Goal: Task Accomplishment & Management: Manage account settings

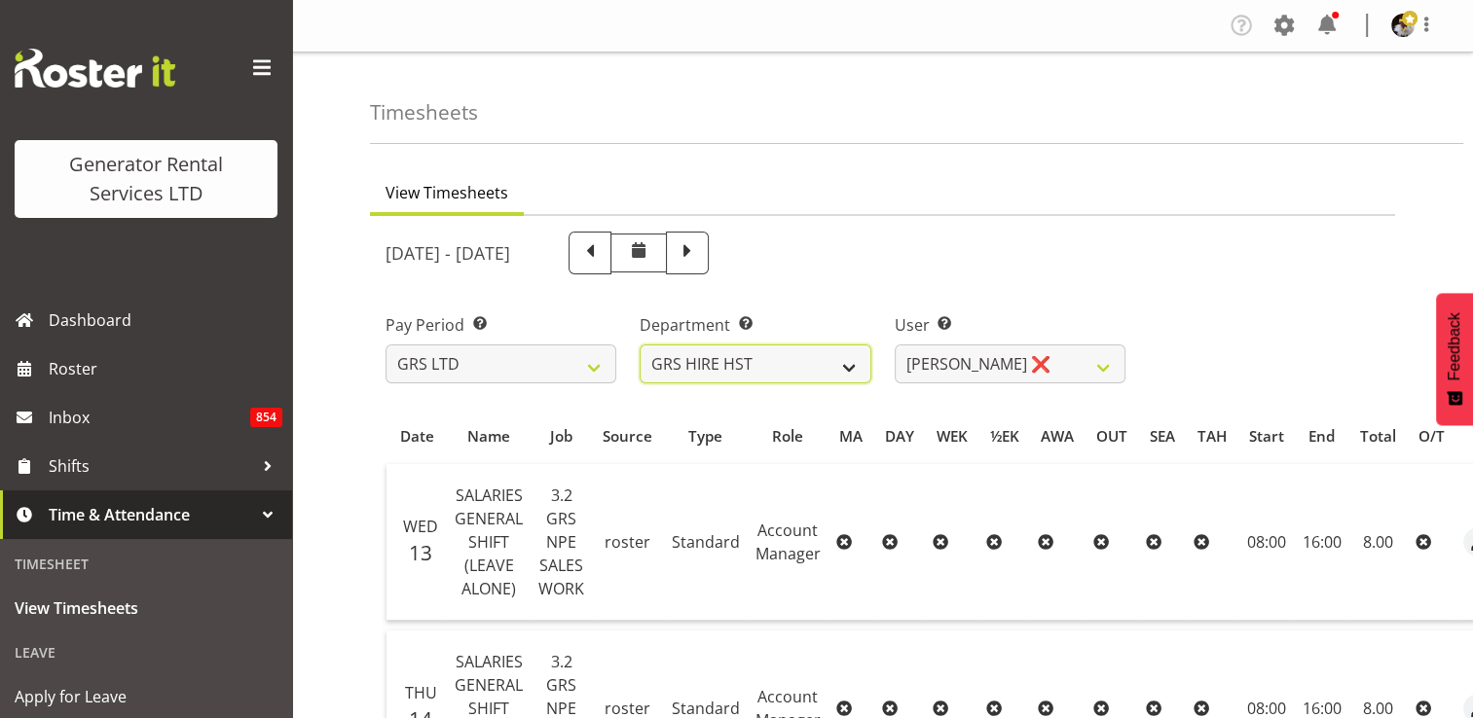
click at [845, 374] on select "GRS HIRE HST GRS SALES HST" at bounding box center [754, 364] width 231 height 39
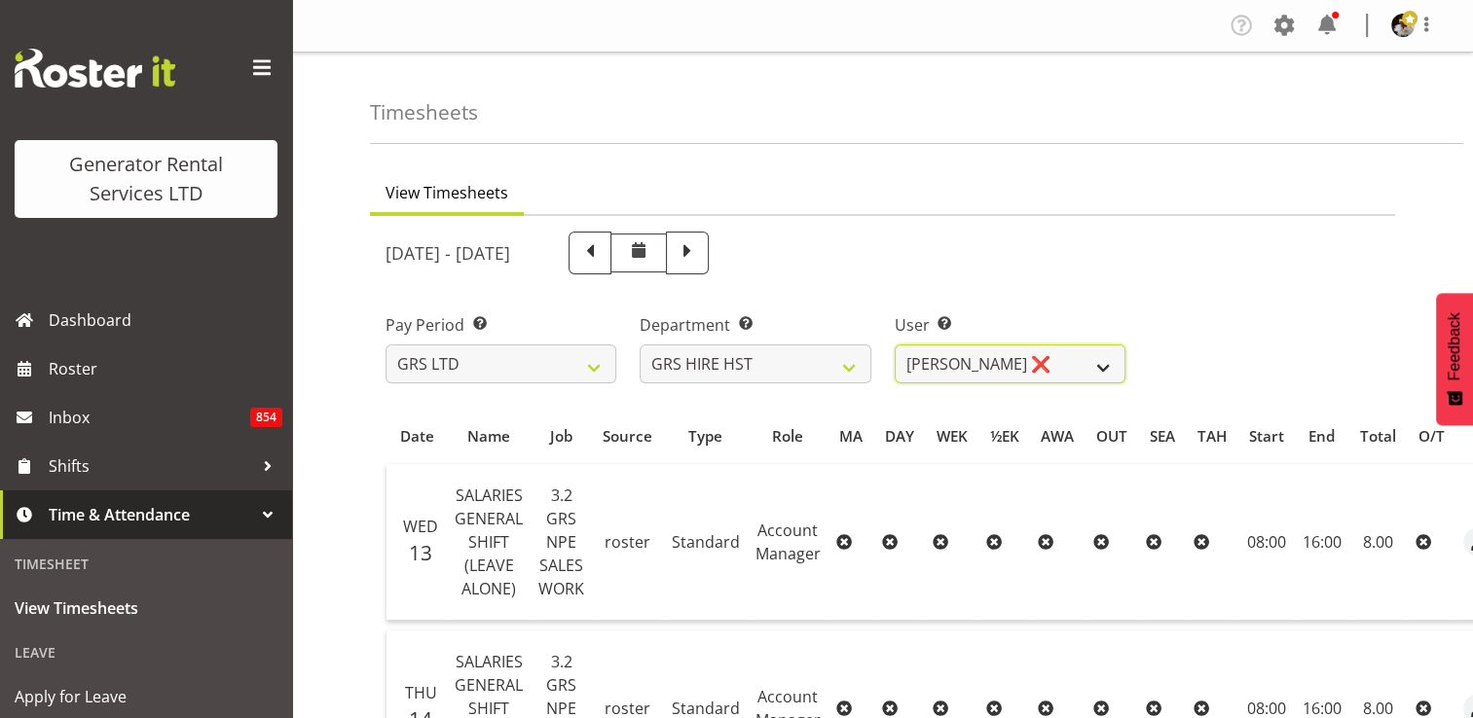
click at [1077, 357] on select "[PERSON_NAME] ❌ [PERSON_NAME] ❌ [PERSON_NAME] ❌" at bounding box center [1010, 364] width 231 height 39
select select "1338"
click at [895, 345] on select "[PERSON_NAME] ❌ [PERSON_NAME] ❌ [PERSON_NAME] ❌" at bounding box center [1010, 364] width 231 height 39
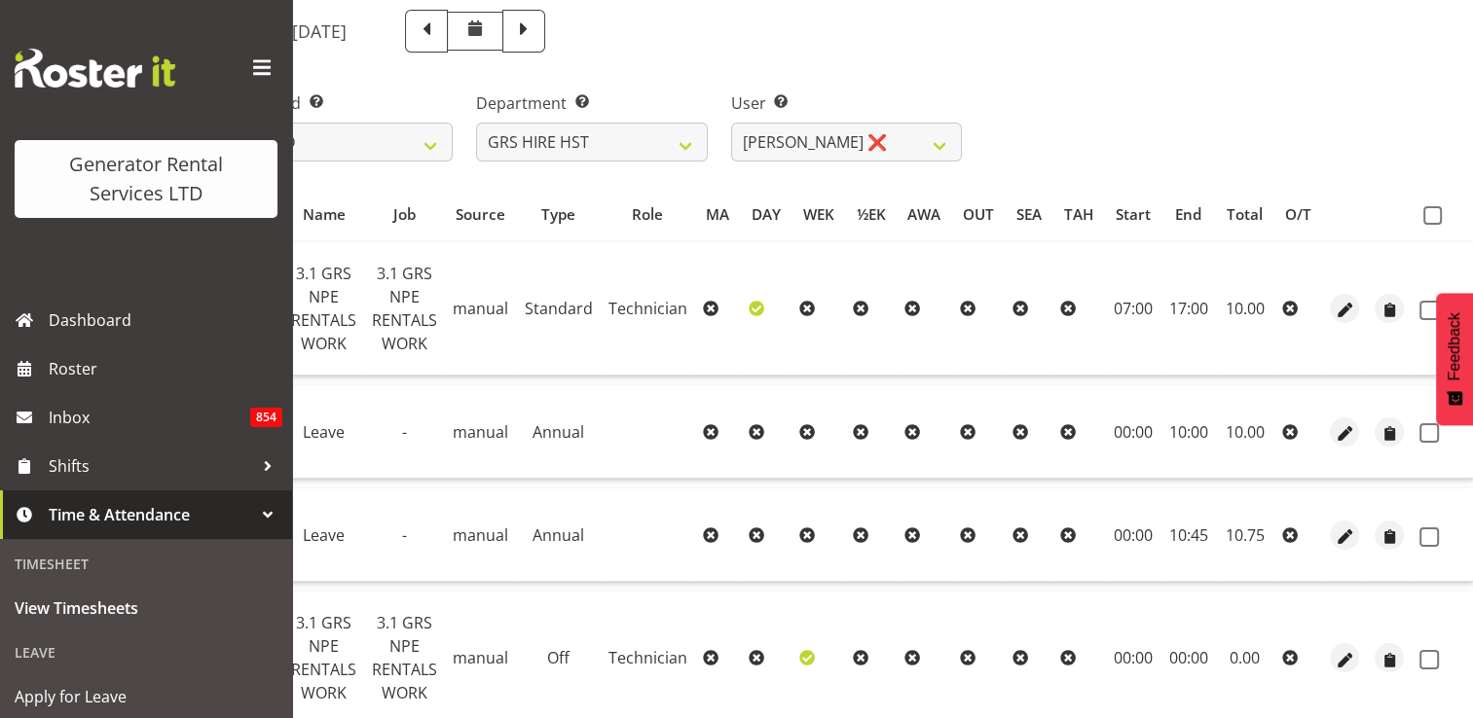
scroll to position [12, 0]
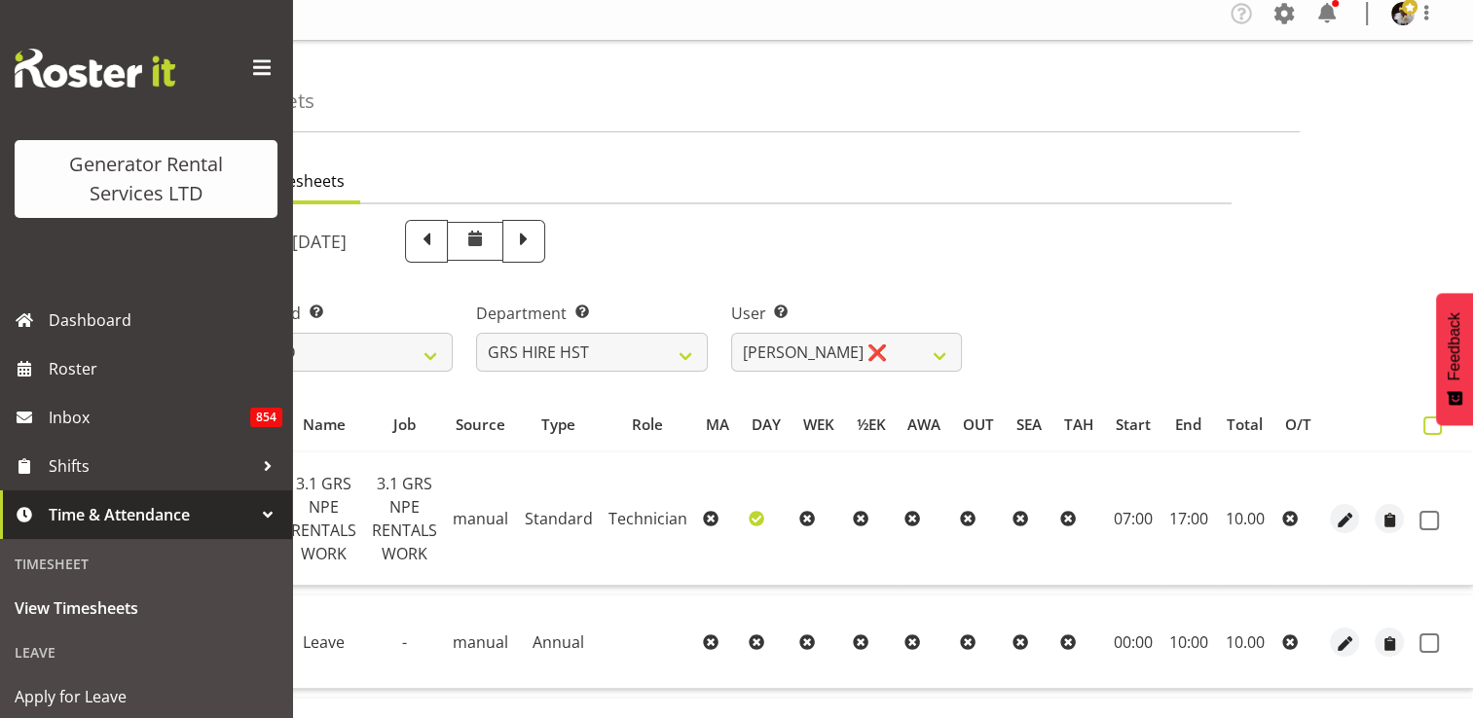
click at [1426, 420] on span at bounding box center [1432, 426] width 18 height 18
click at [1426, 420] on input "checkbox" at bounding box center [1429, 426] width 13 height 13
checkbox input "true"
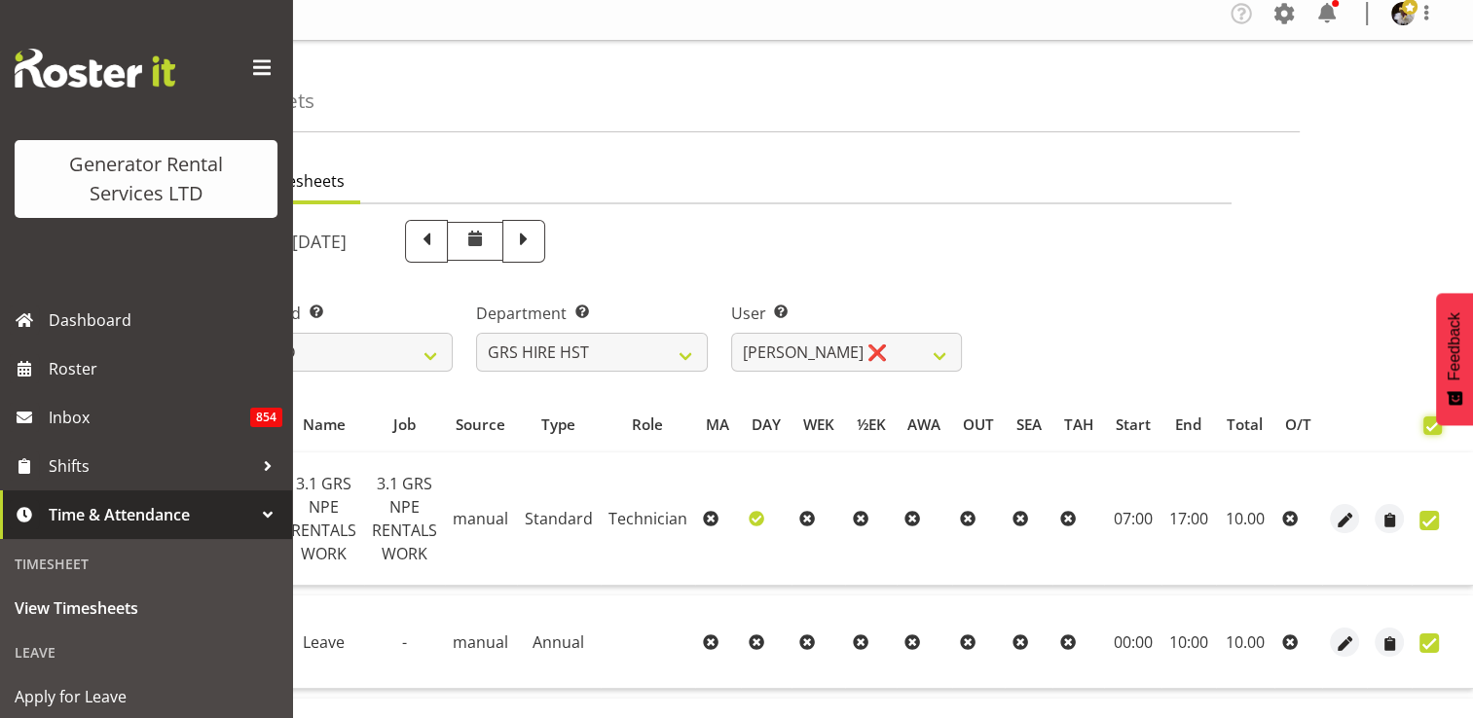
checkbox input "true"
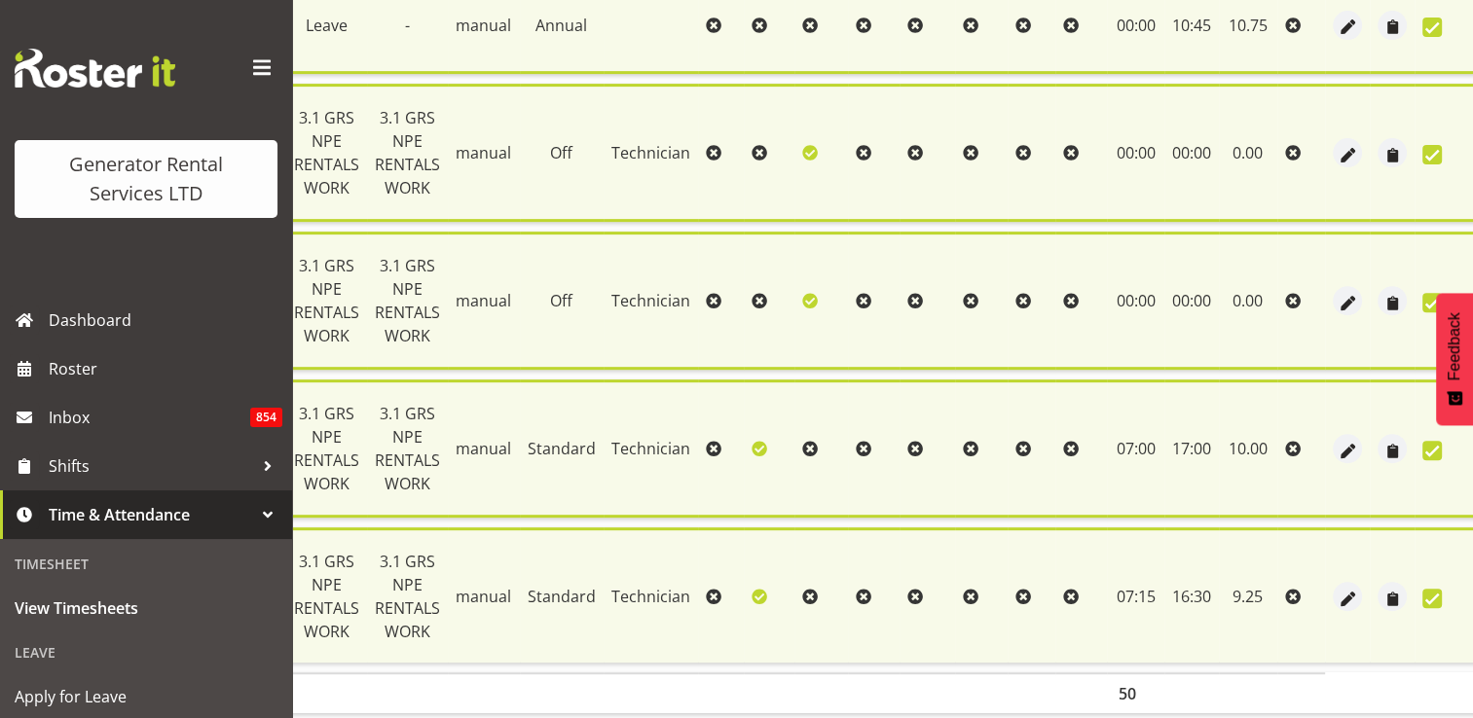
scroll to position [876, 0]
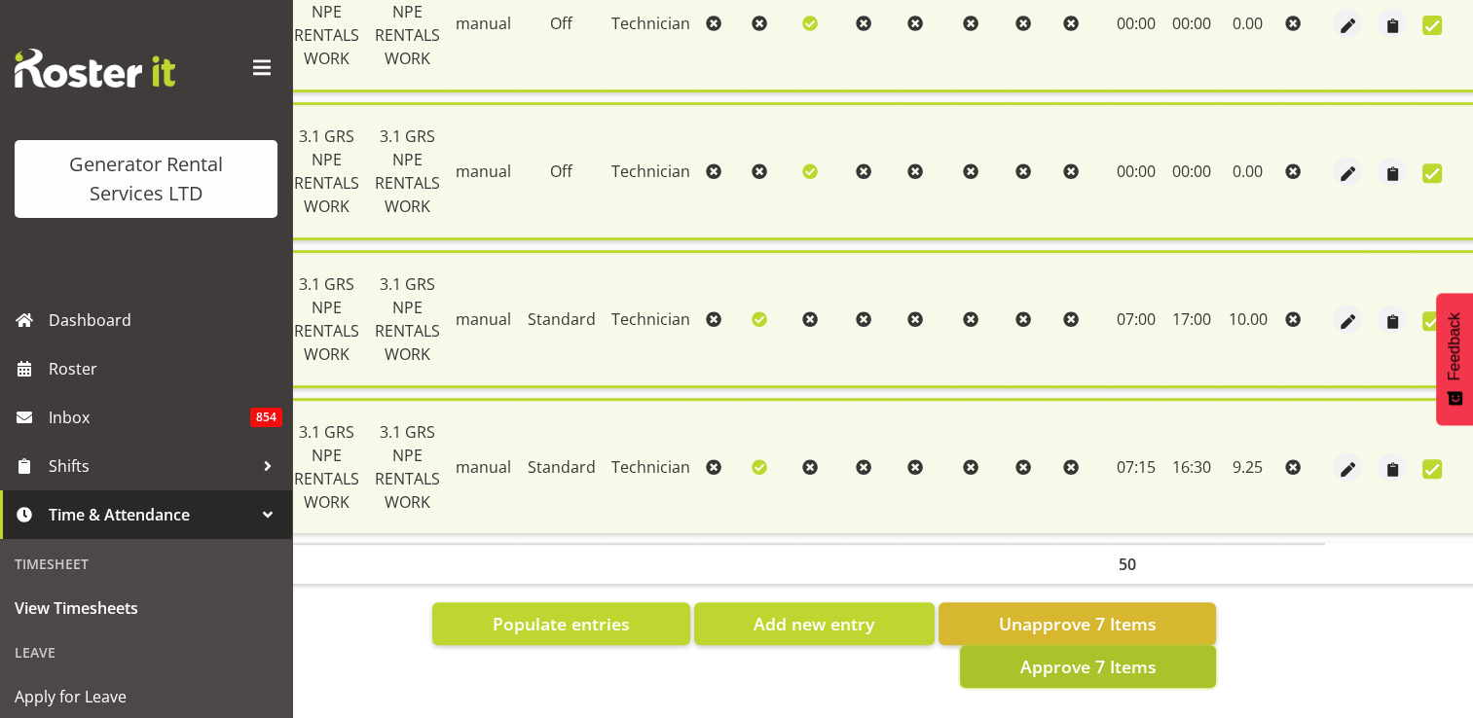
click at [1068, 659] on span "Approve 7 Items" at bounding box center [1087, 666] width 136 height 25
checkbox input "false"
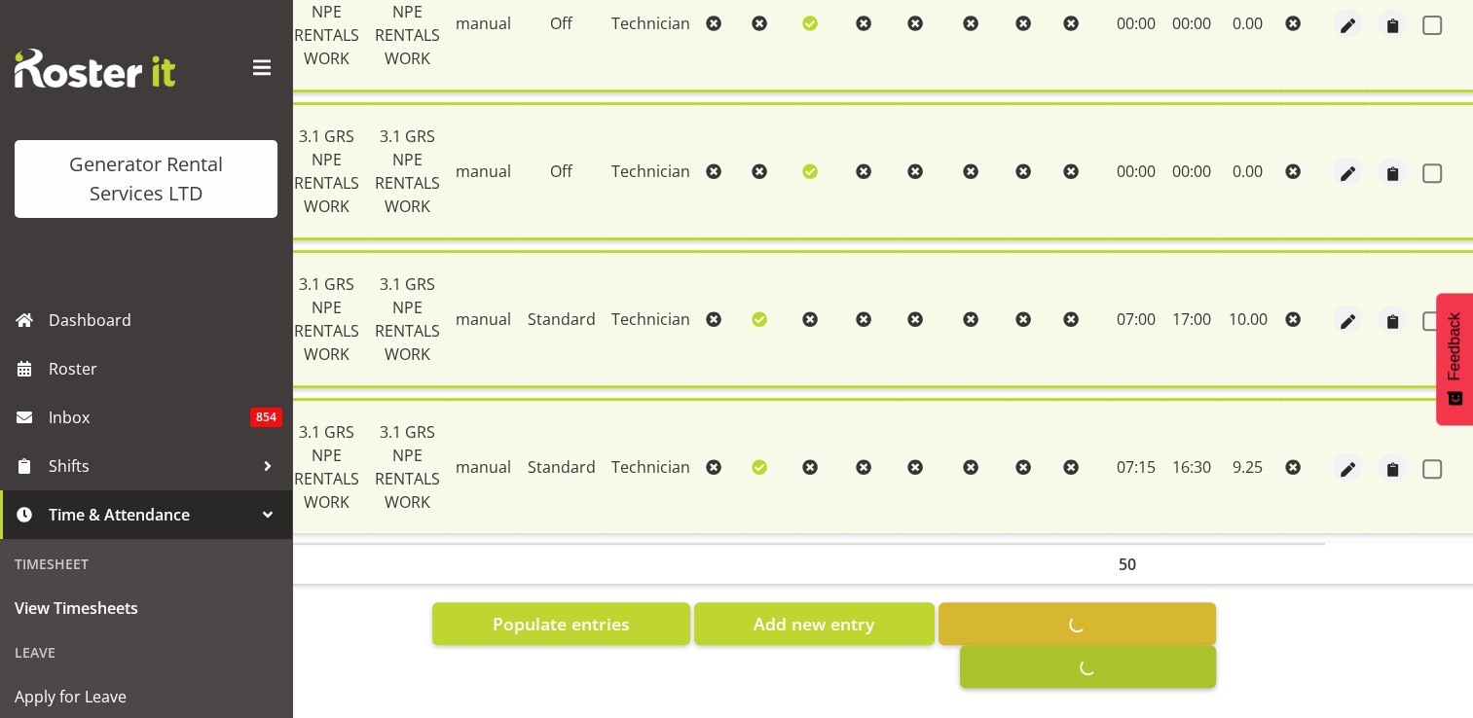
checkbox input "false"
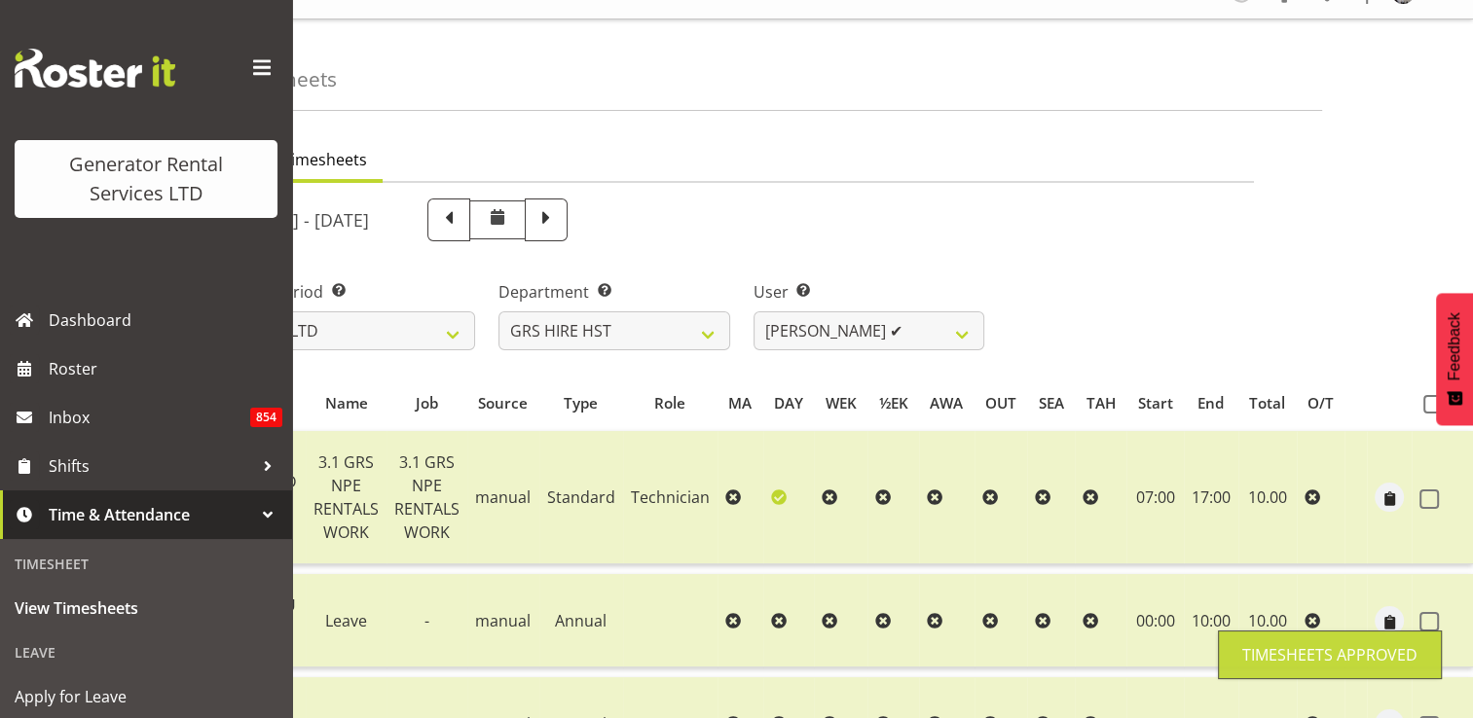
scroll to position [0, 0]
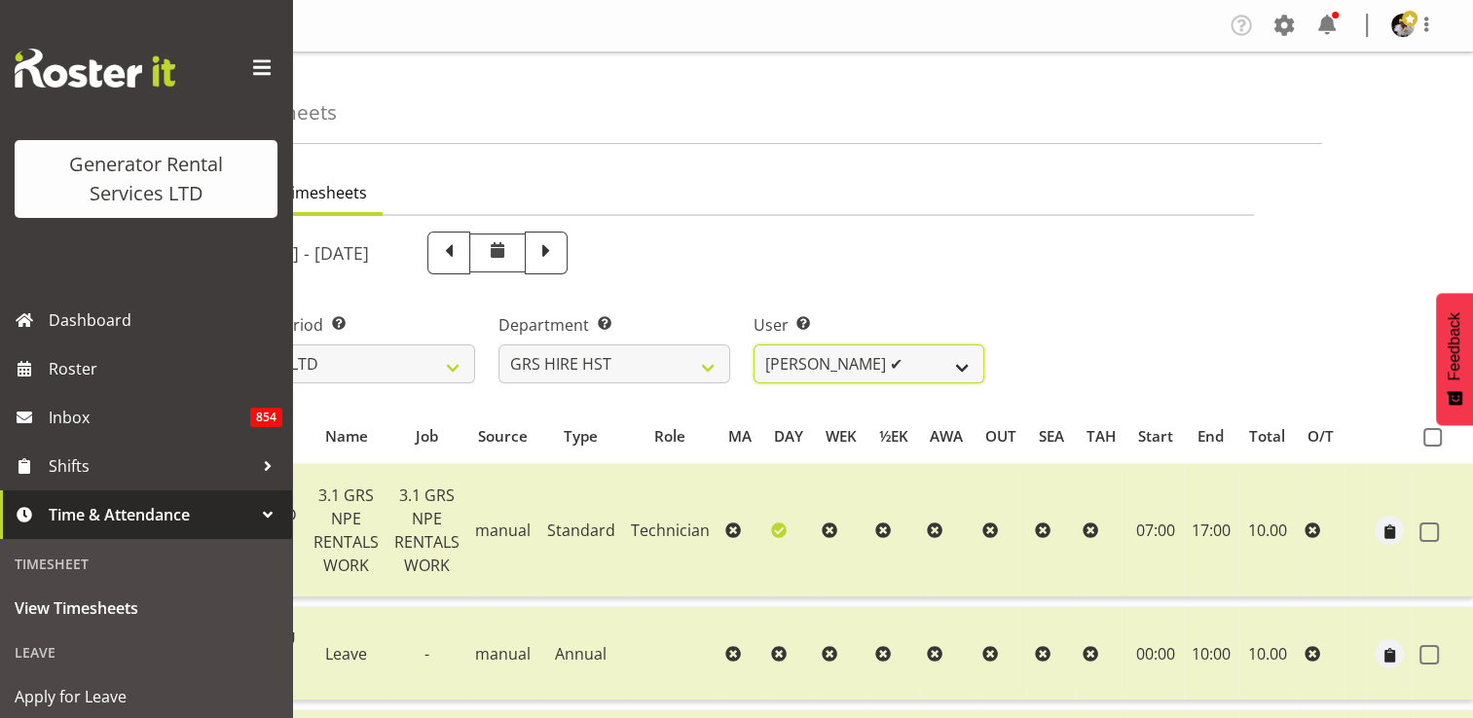
click at [919, 354] on select "[PERSON_NAME] ❌ [PERSON_NAME] ✔ [PERSON_NAME] ❌" at bounding box center [868, 364] width 231 height 39
select select "2327"
click at [753, 345] on select "[PERSON_NAME] ❌ [PERSON_NAME] ✔ [PERSON_NAME] ❌" at bounding box center [868, 364] width 231 height 39
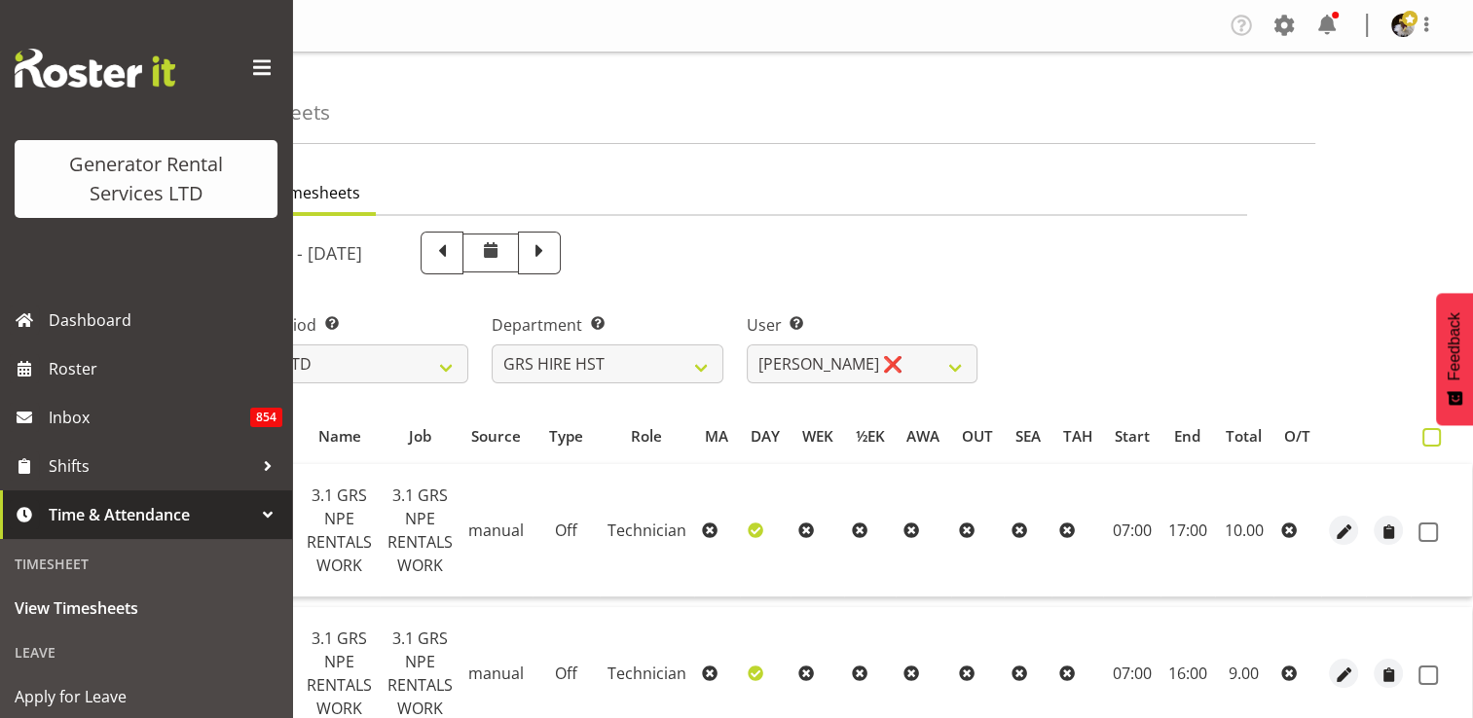
click at [1428, 438] on span at bounding box center [1431, 437] width 18 height 18
click at [1428, 438] on input "checkbox" at bounding box center [1428, 437] width 13 height 13
checkbox input "true"
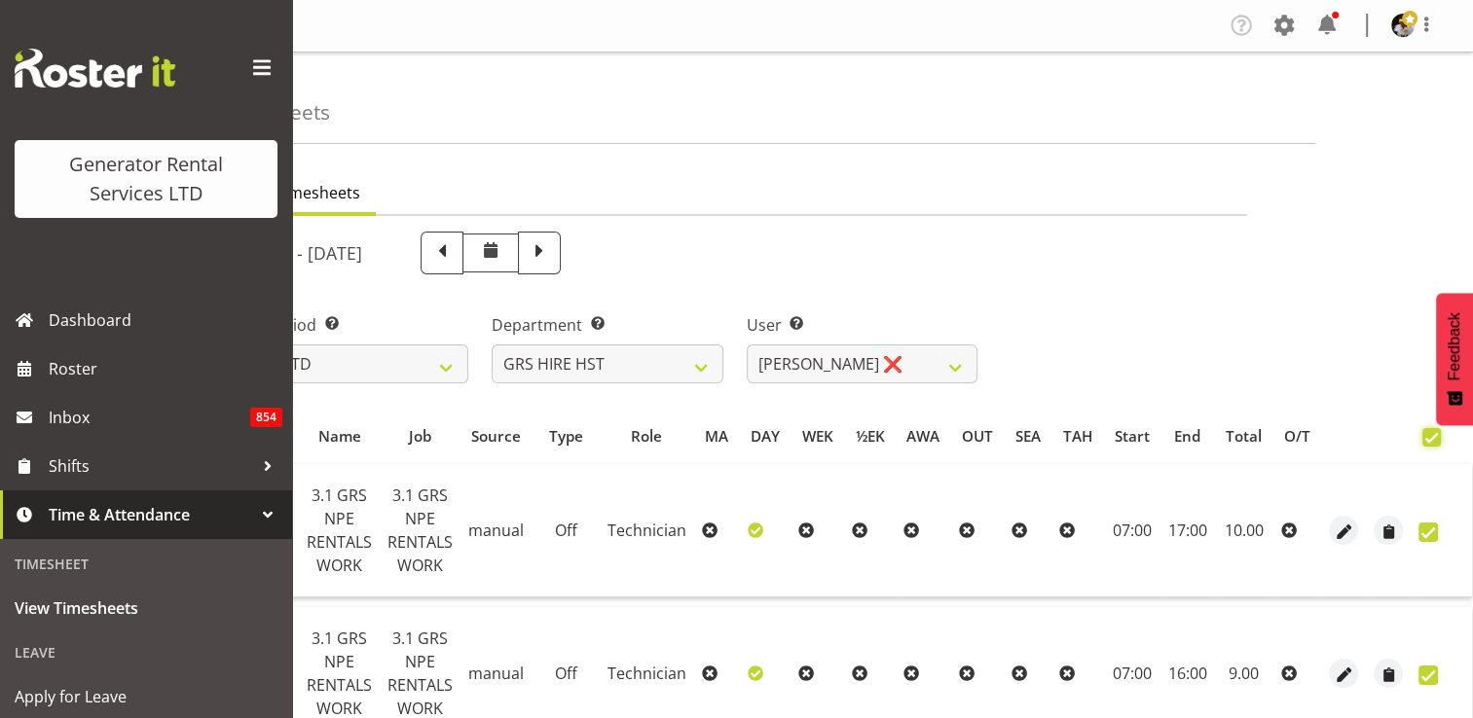
checkbox input "true"
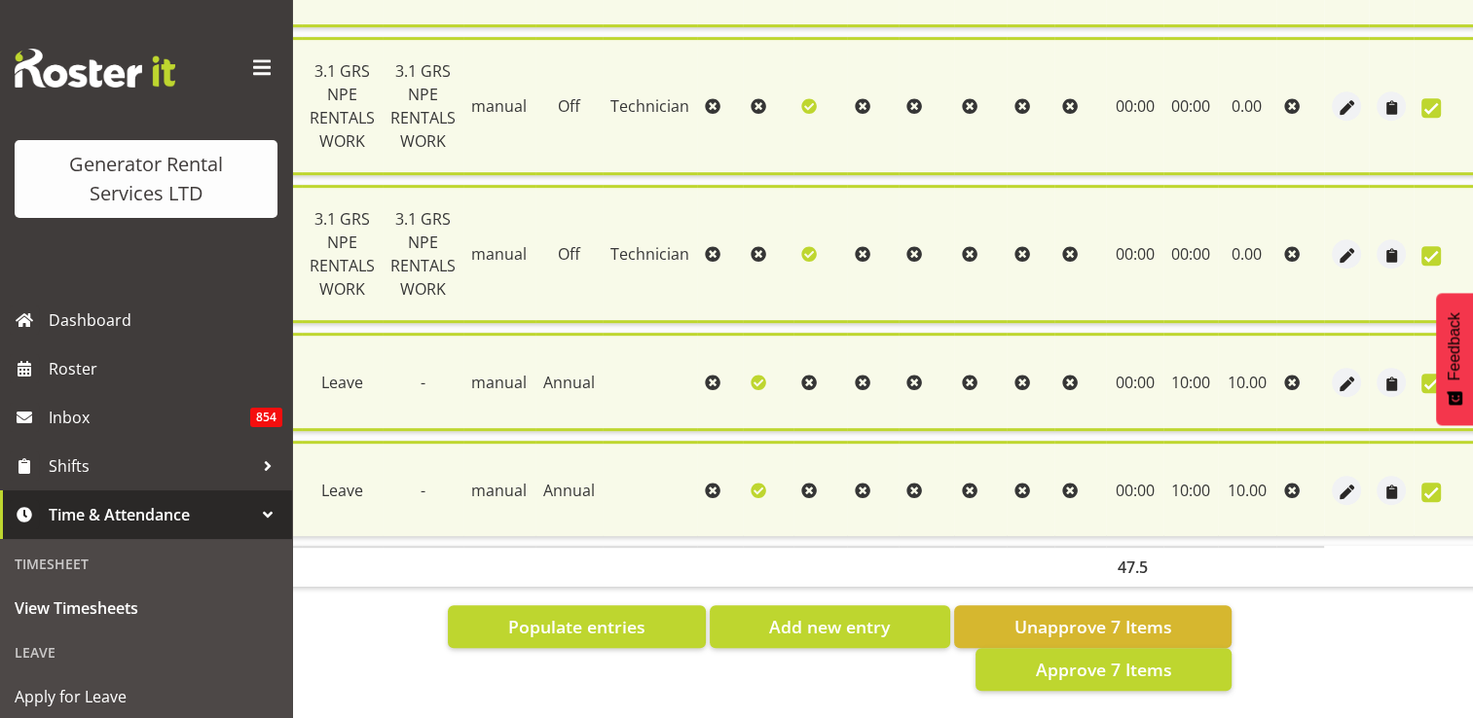
scroll to position [876, 0]
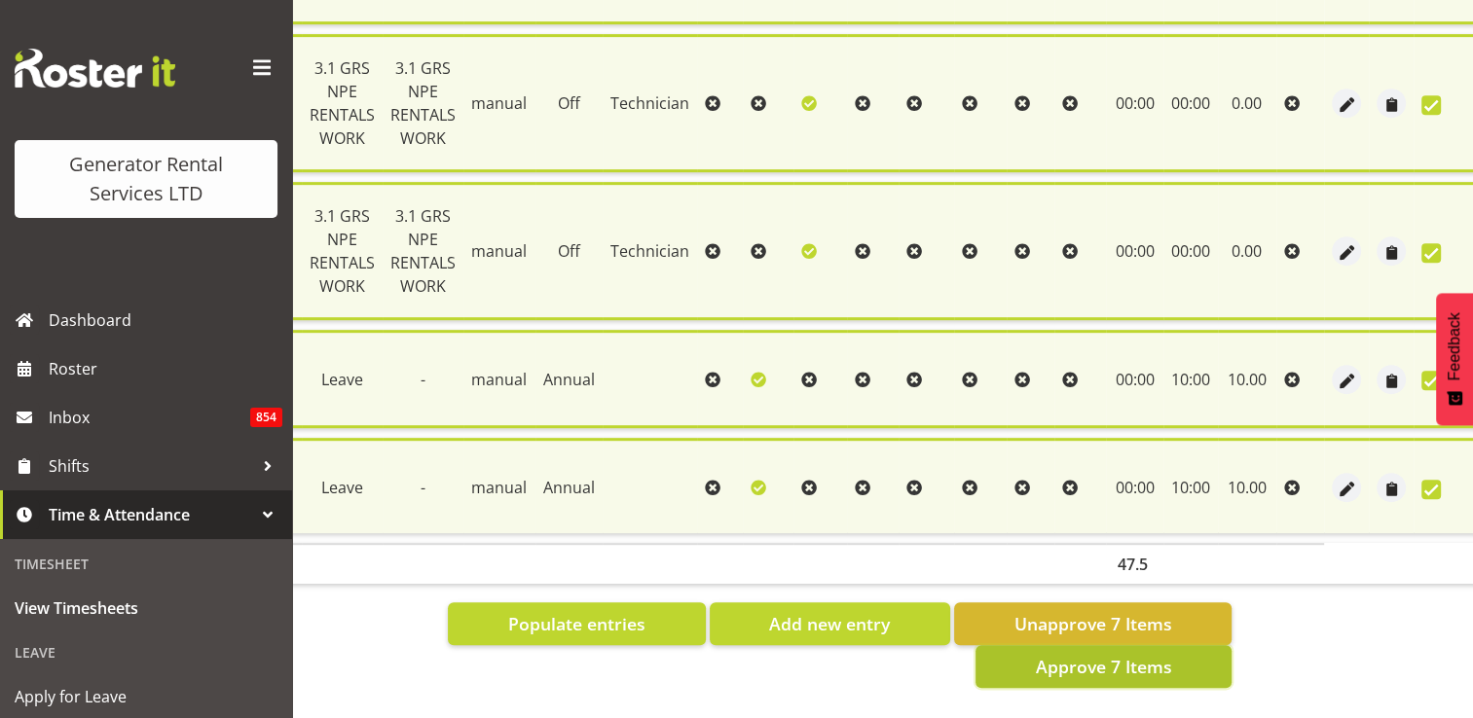
click at [1175, 645] on button "Approve 7 Items" at bounding box center [1103, 666] width 256 height 43
checkbox input "false"
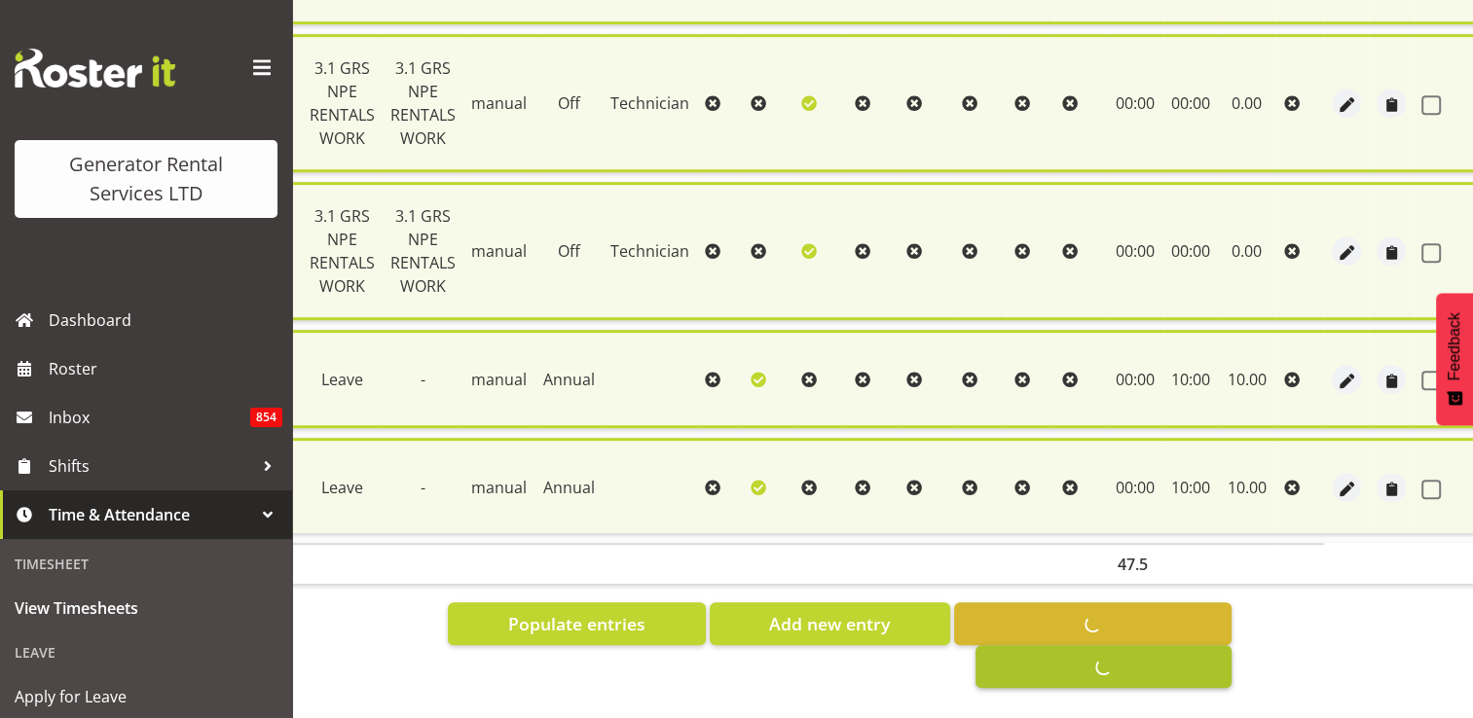
checkbox input "false"
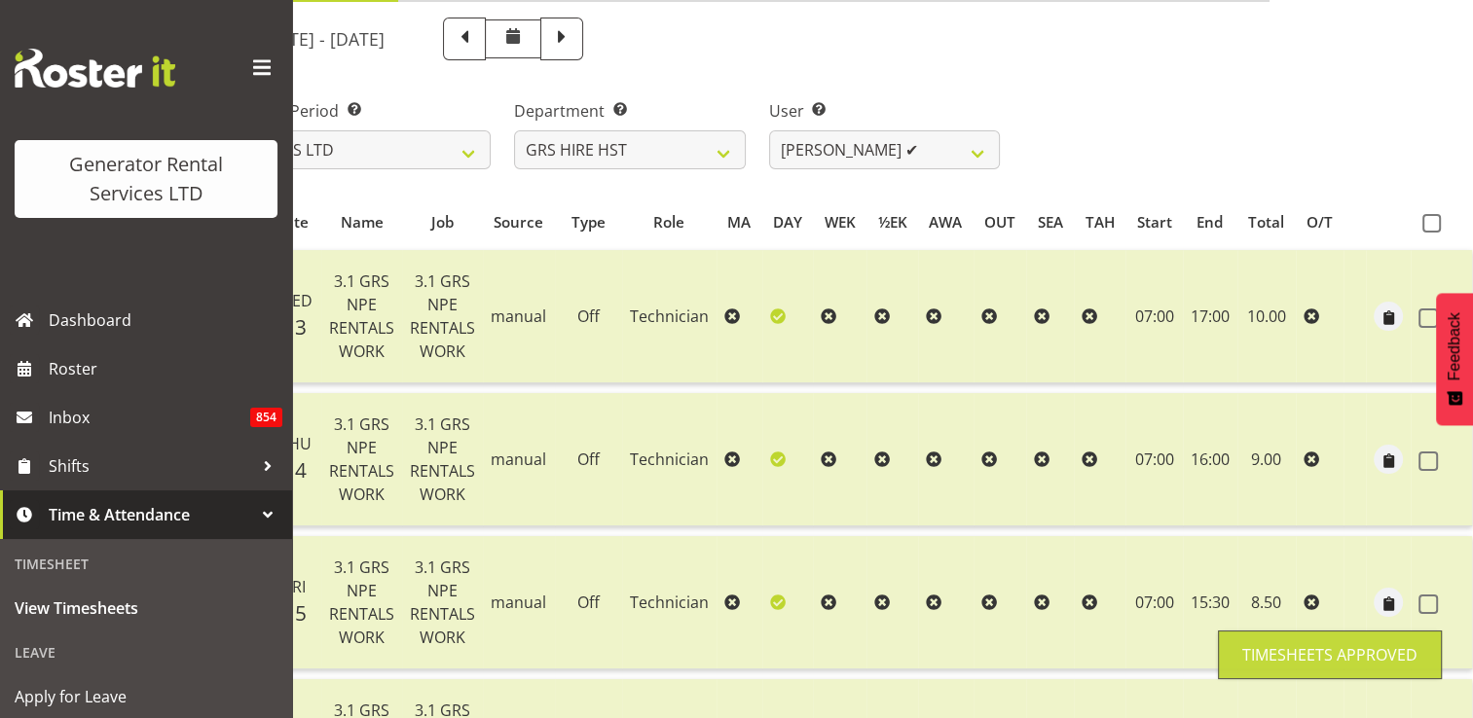
scroll to position [0, 0]
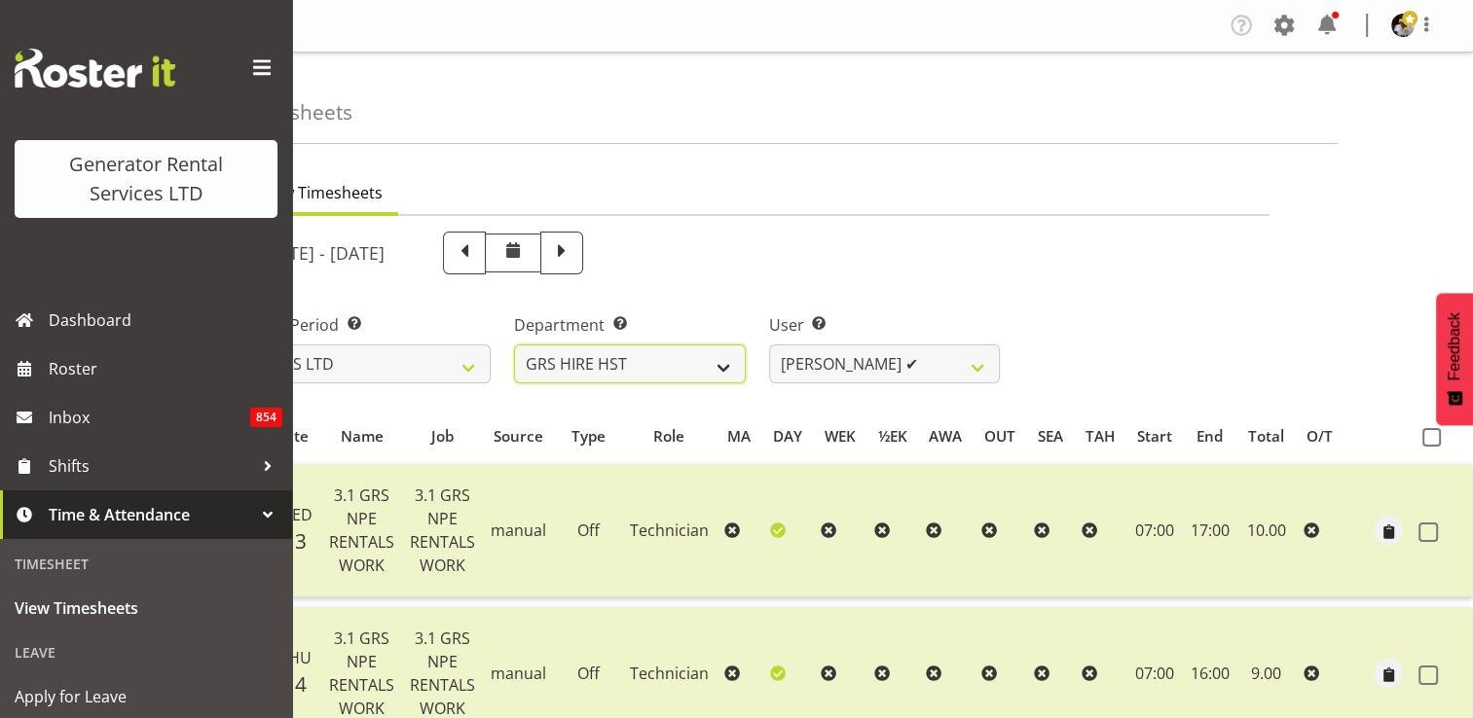
click at [726, 364] on select "GRS HIRE HST GRS SALES HST" at bounding box center [629, 364] width 231 height 39
select select "162"
click at [514, 345] on select "GRS HIRE HST GRS SALES HST" at bounding box center [629, 364] width 231 height 39
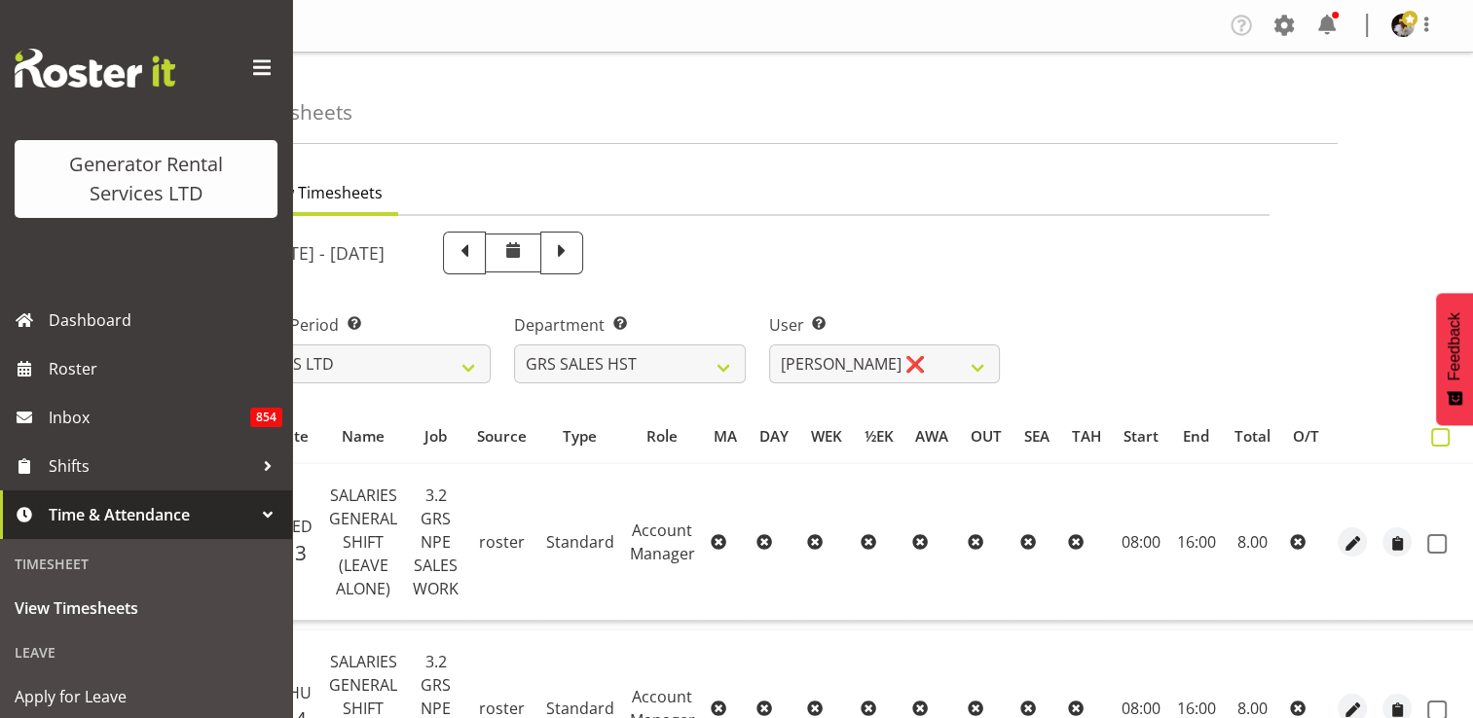
click at [1442, 438] on span at bounding box center [1440, 437] width 18 height 18
click at [1442, 438] on input "checkbox" at bounding box center [1437, 437] width 13 height 13
checkbox input "true"
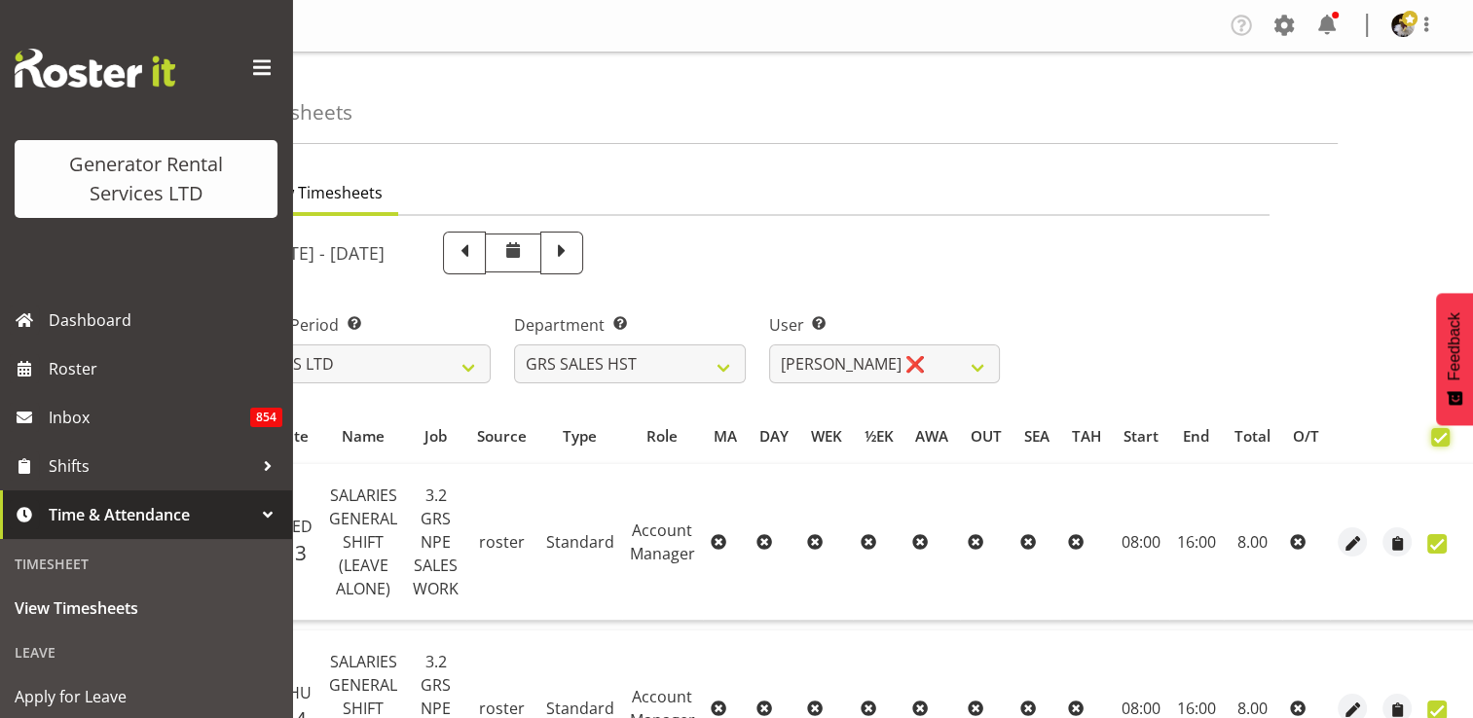
checkbox input "true"
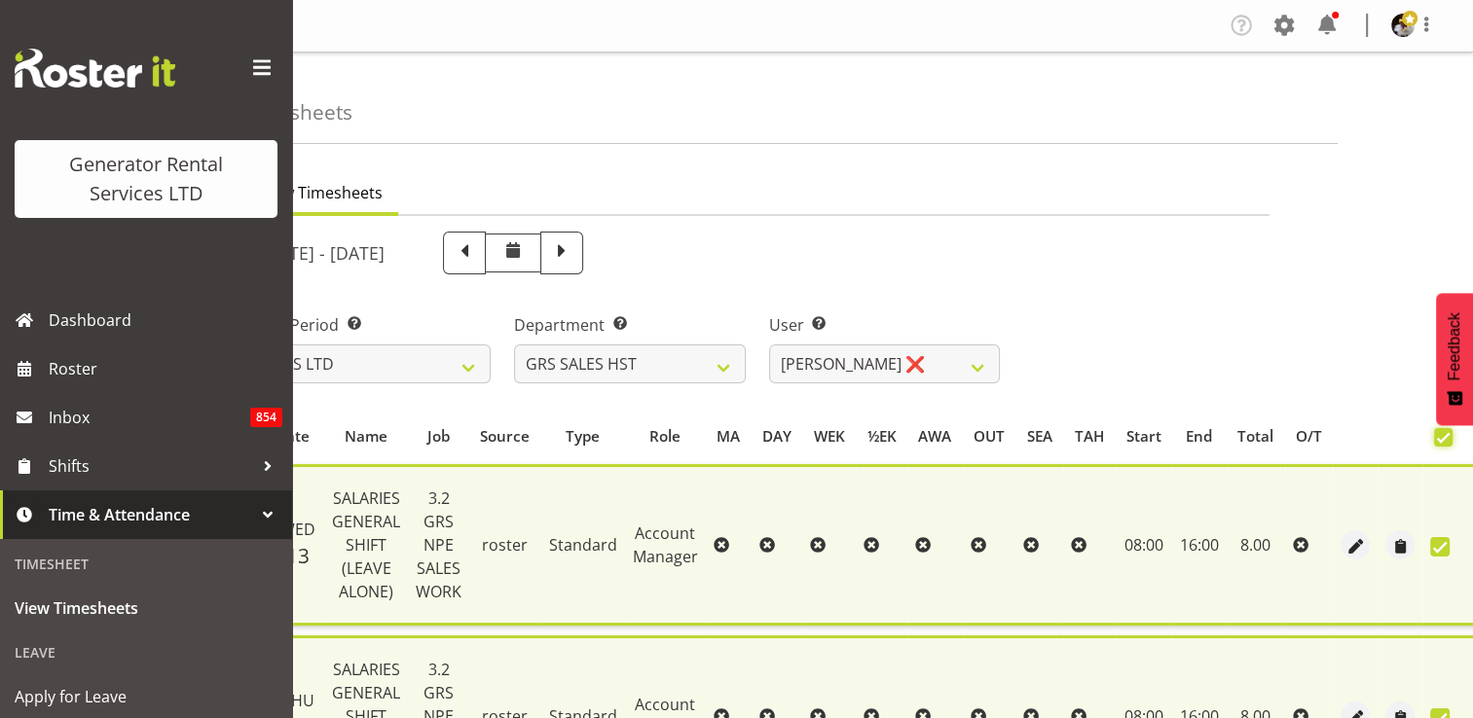
scroll to position [930, 0]
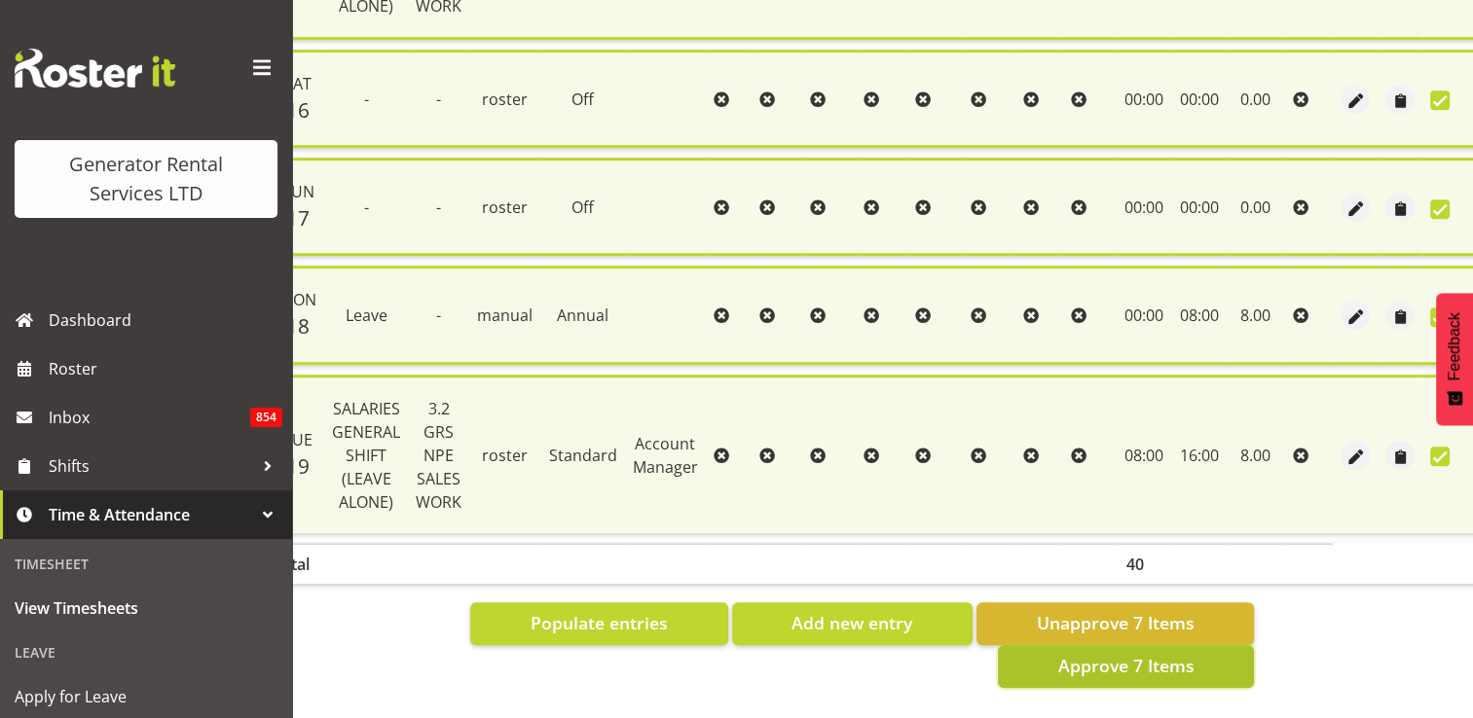
click at [1125, 653] on span "Approve 7 Items" at bounding box center [1125, 665] width 136 height 25
checkbox input "false"
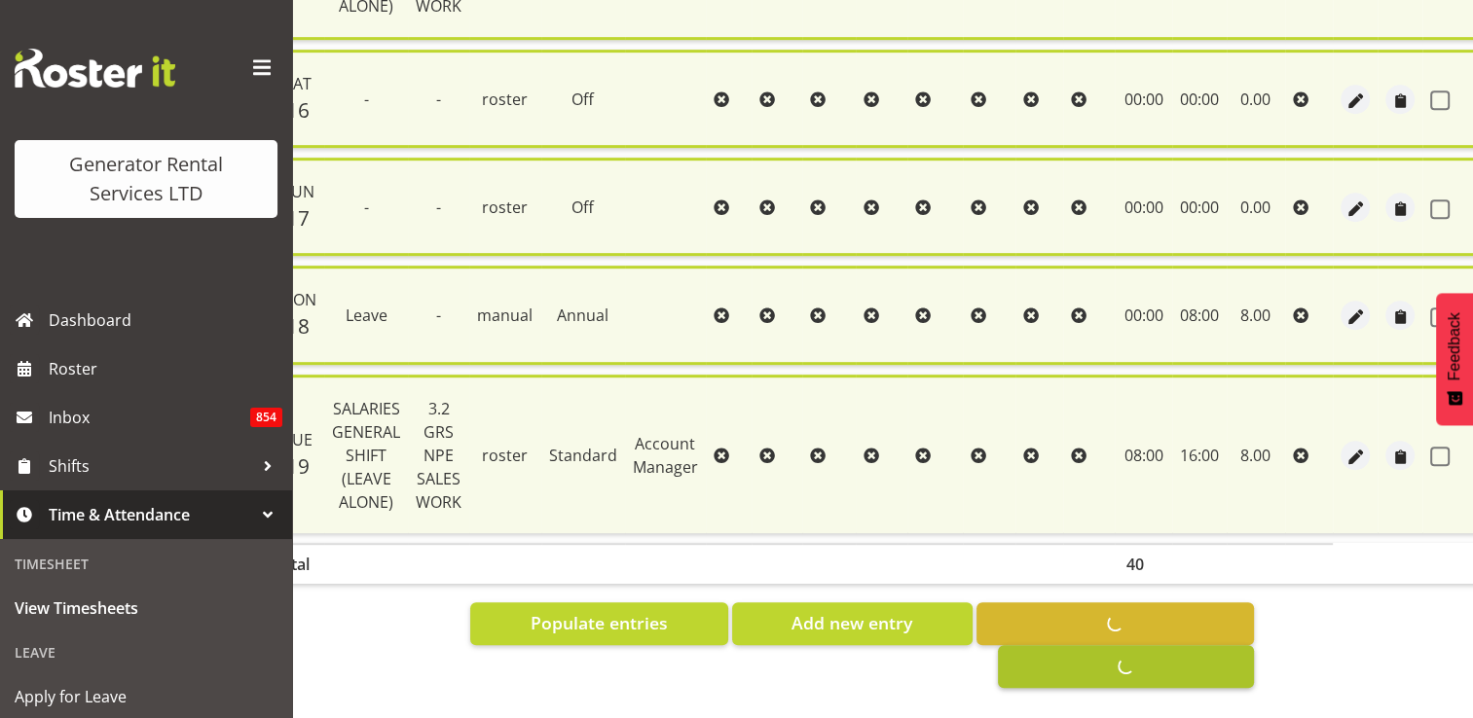
checkbox input "false"
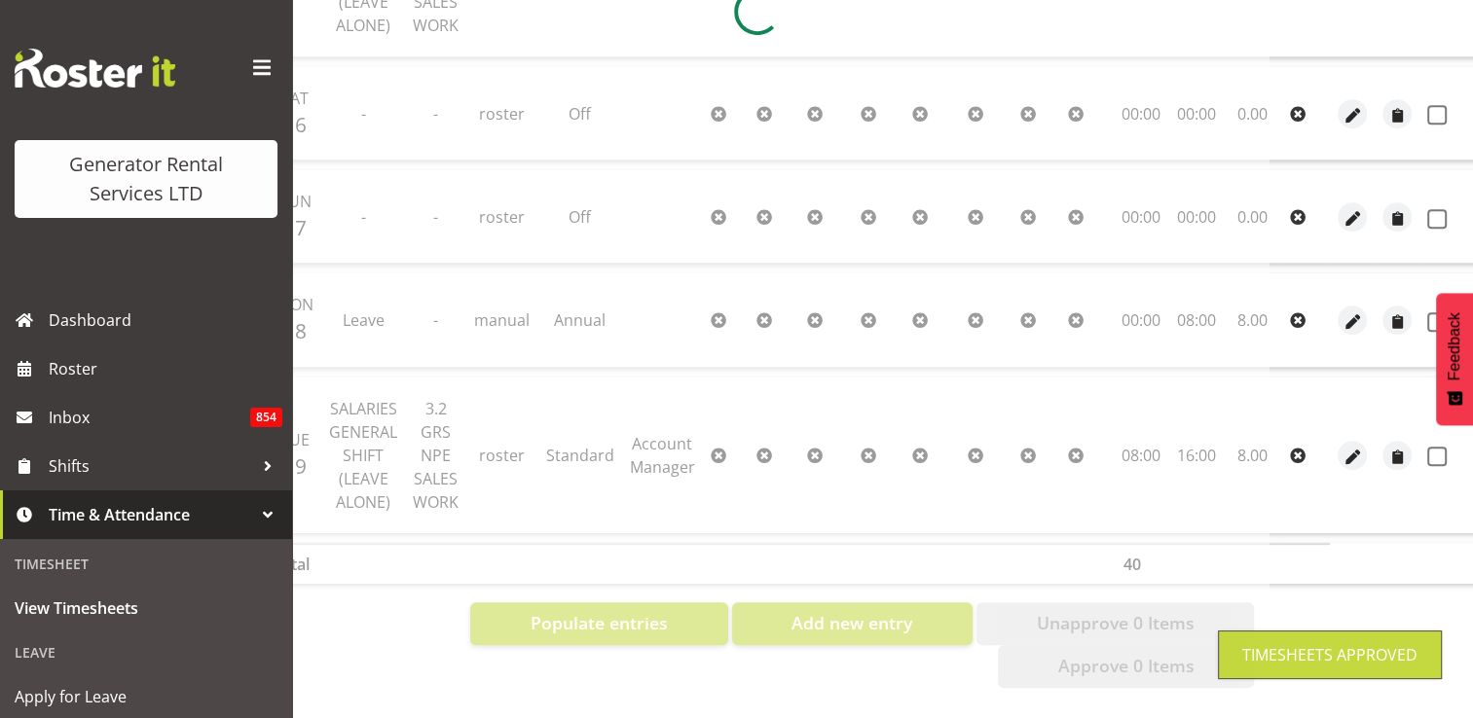
scroll to position [0, 112]
